Goal: Task Accomplishment & Management: Use online tool/utility

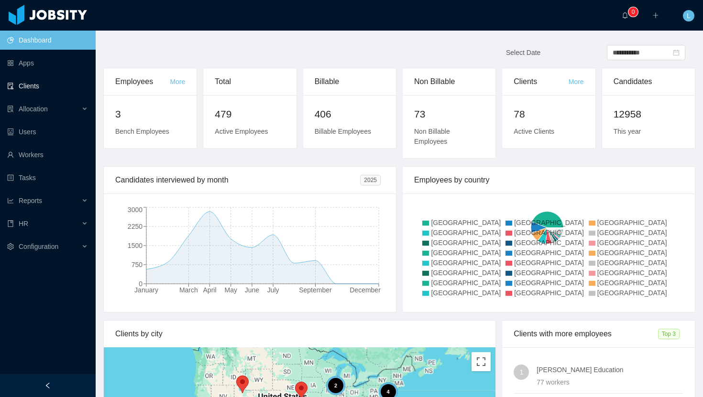
click at [54, 88] on link "Clients" at bounding box center [47, 86] width 81 height 19
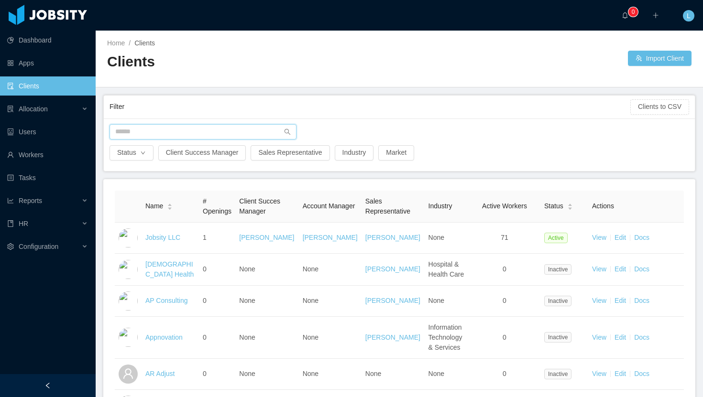
click at [208, 132] on input "text" at bounding box center [203, 131] width 187 height 15
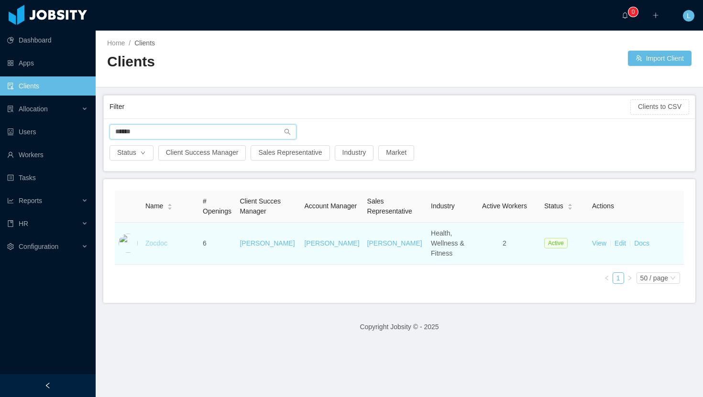
type input "******"
click at [157, 243] on link "Zocdoc" at bounding box center [156, 244] width 22 height 8
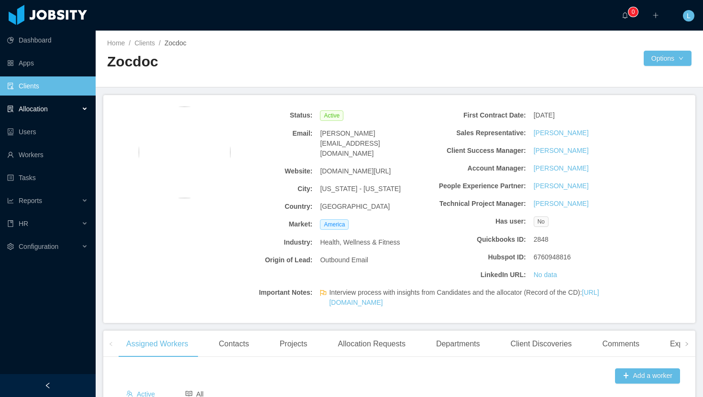
click at [62, 112] on div "Allocation" at bounding box center [48, 108] width 96 height 19
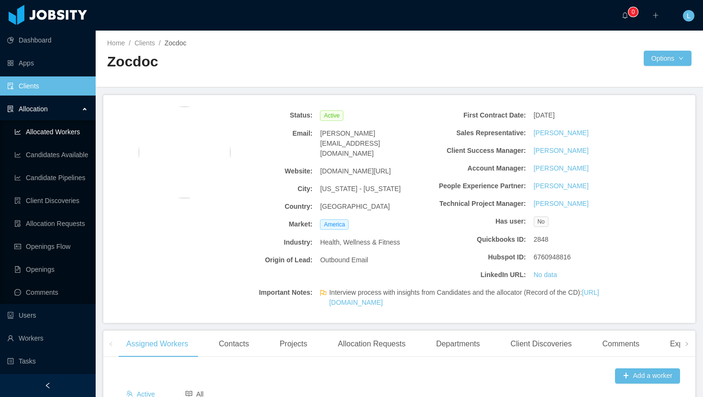
click at [43, 139] on link "Allocated Workers" at bounding box center [51, 131] width 74 height 19
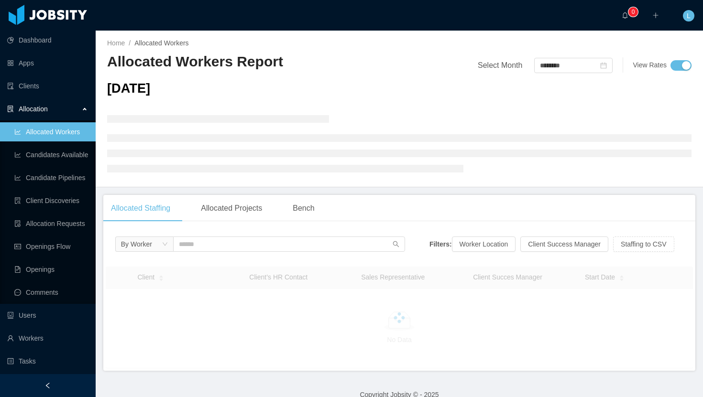
click at [57, 24] on div at bounding box center [48, 15] width 86 height 20
click at [57, 22] on div at bounding box center [48, 15] width 86 height 20
click at [58, 17] on div at bounding box center [48, 15] width 86 height 20
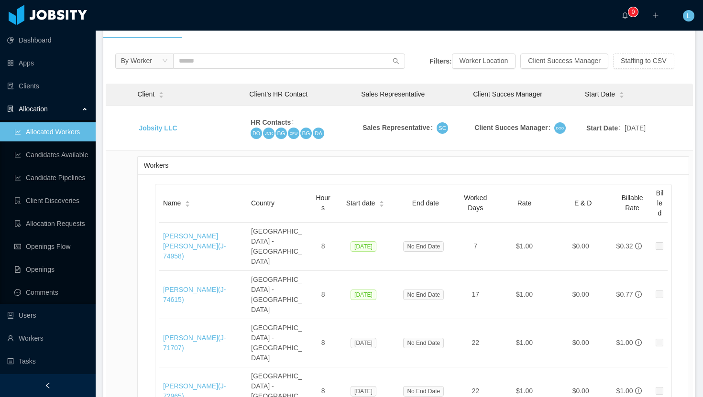
scroll to position [158, 0]
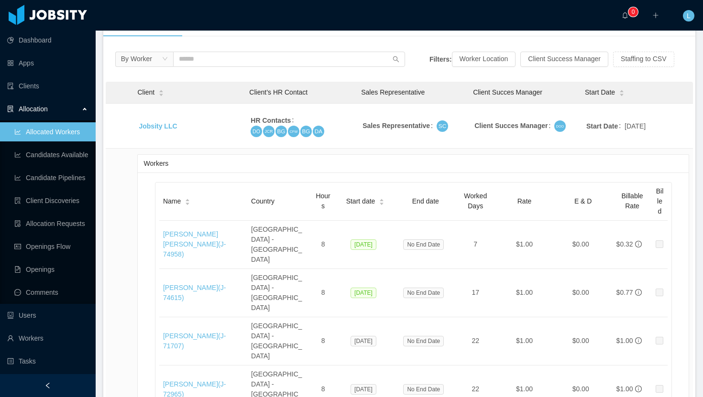
click at [493, 22] on div "··· 0 ··· ··· L ···" at bounding box center [351, 15] width 705 height 31
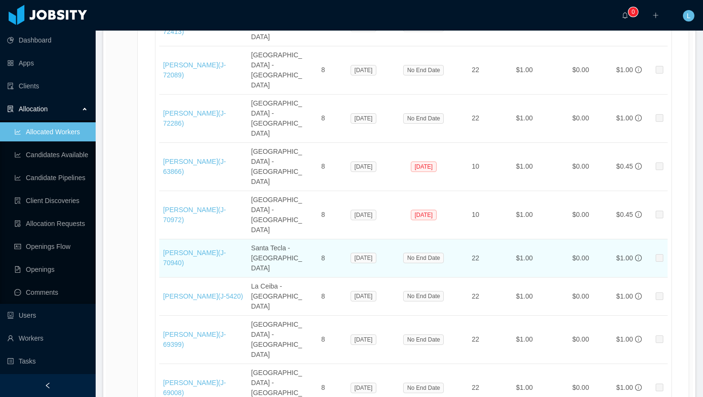
scroll to position [568, 0]
